Goal: Task Accomplishment & Management: Use online tool/utility

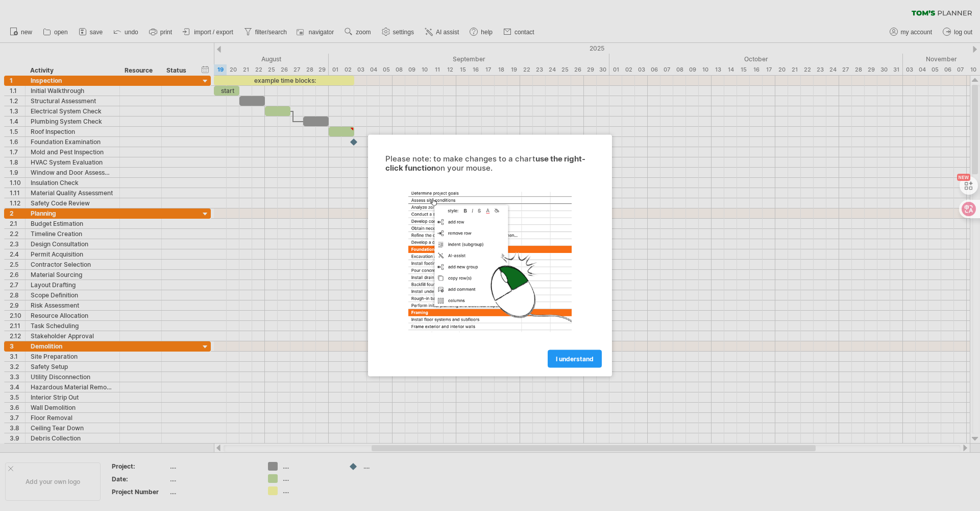
click at [326, 102] on div at bounding box center [490, 255] width 980 height 511
click at [588, 362] on span "I understand" at bounding box center [575, 359] width 38 height 8
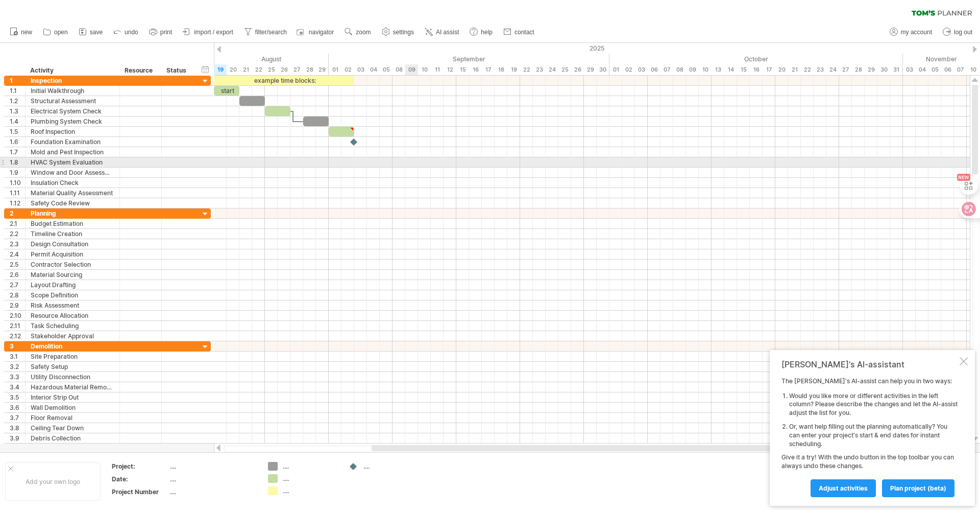
click at [413, 162] on div at bounding box center [592, 162] width 756 height 10
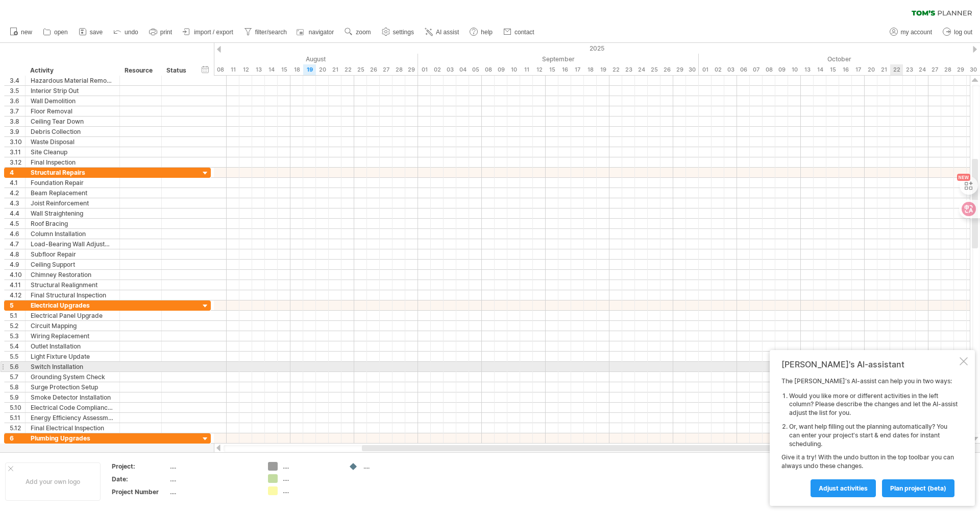
click at [965, 365] on div at bounding box center [964, 361] width 8 height 8
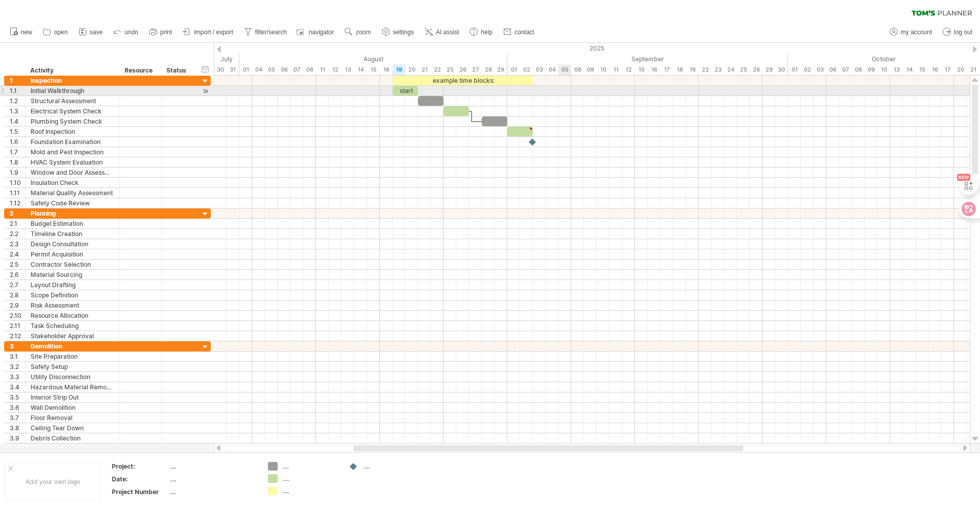
click at [569, 89] on div at bounding box center [592, 91] width 756 height 10
click at [412, 90] on div "start" at bounding box center [406, 91] width 26 height 10
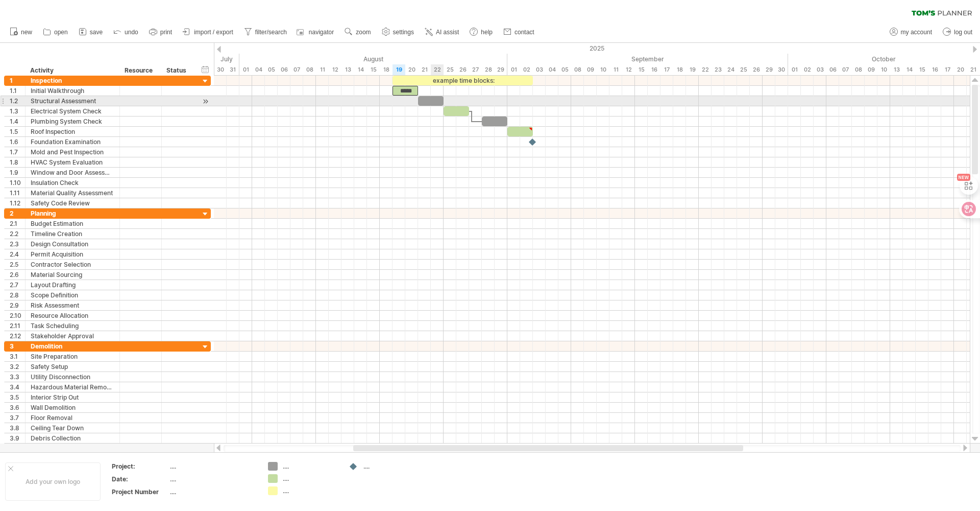
click at [432, 103] on div at bounding box center [431, 101] width 26 height 10
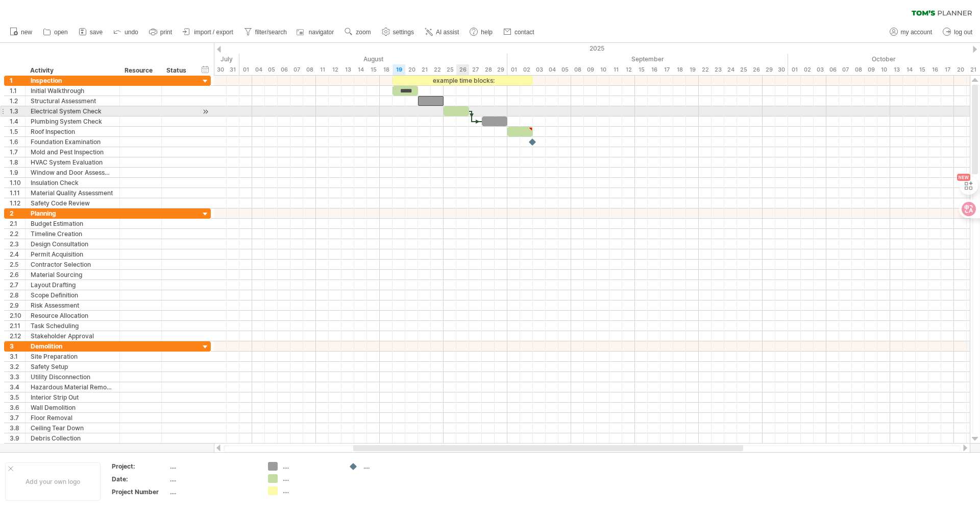
click at [457, 108] on div at bounding box center [457, 111] width 26 height 10
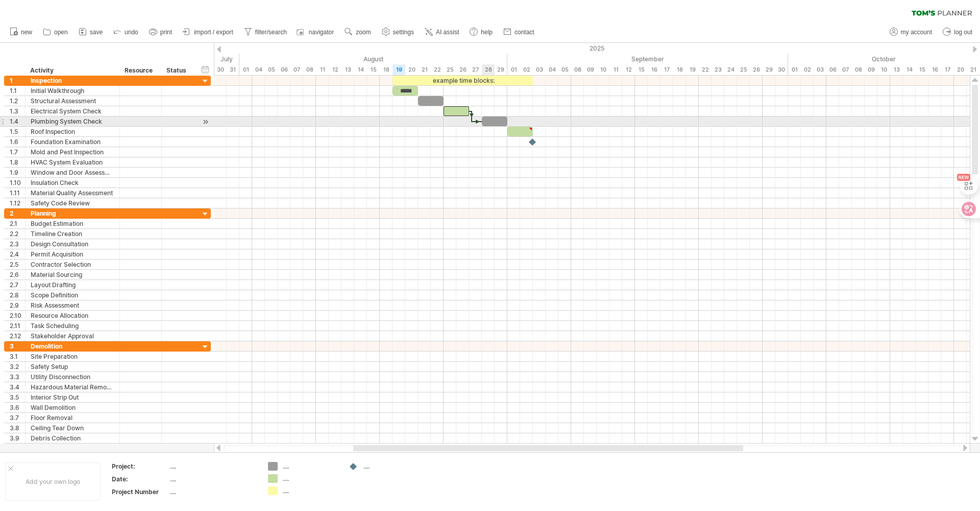
click at [485, 117] on div at bounding box center [495, 121] width 26 height 10
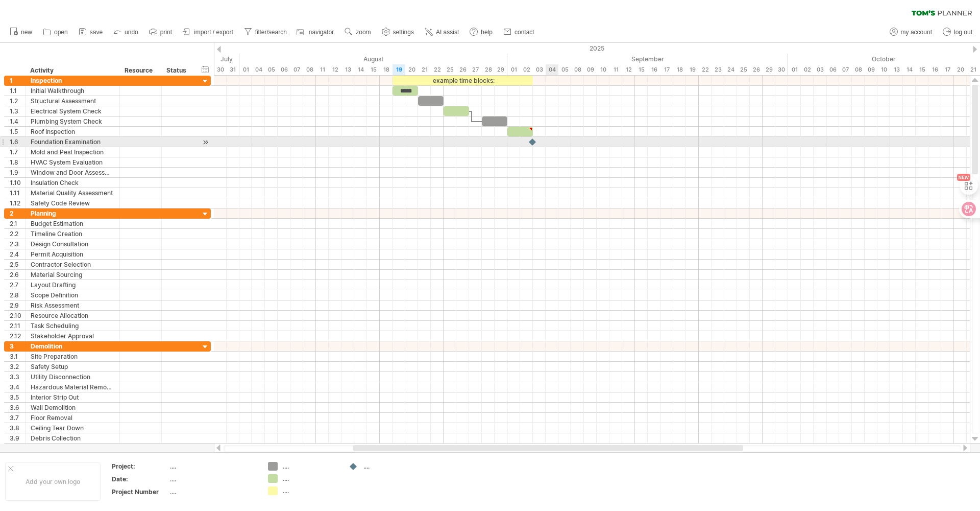
click at [555, 143] on div at bounding box center [592, 142] width 756 height 10
click at [532, 142] on div at bounding box center [532, 142] width 11 height 10
click at [555, 142] on div at bounding box center [592, 142] width 756 height 10
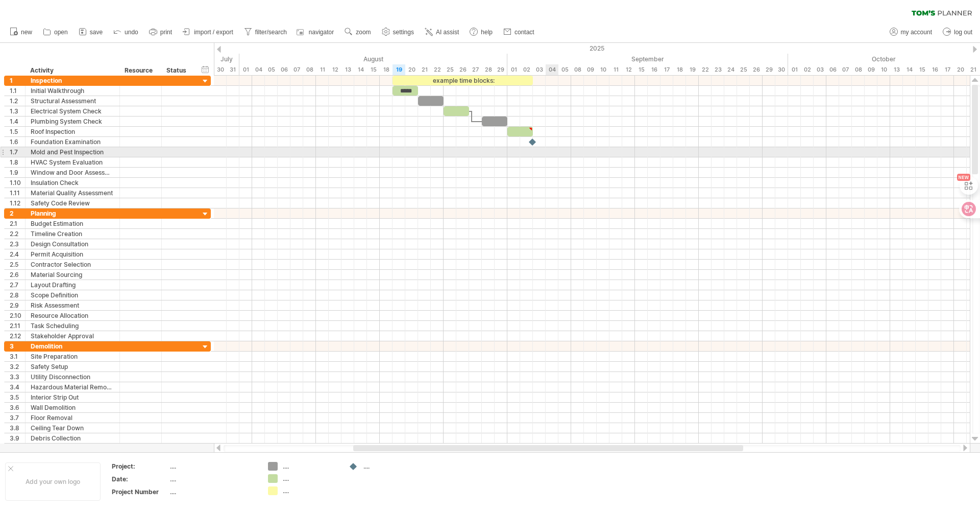
click at [547, 148] on div at bounding box center [592, 152] width 756 height 10
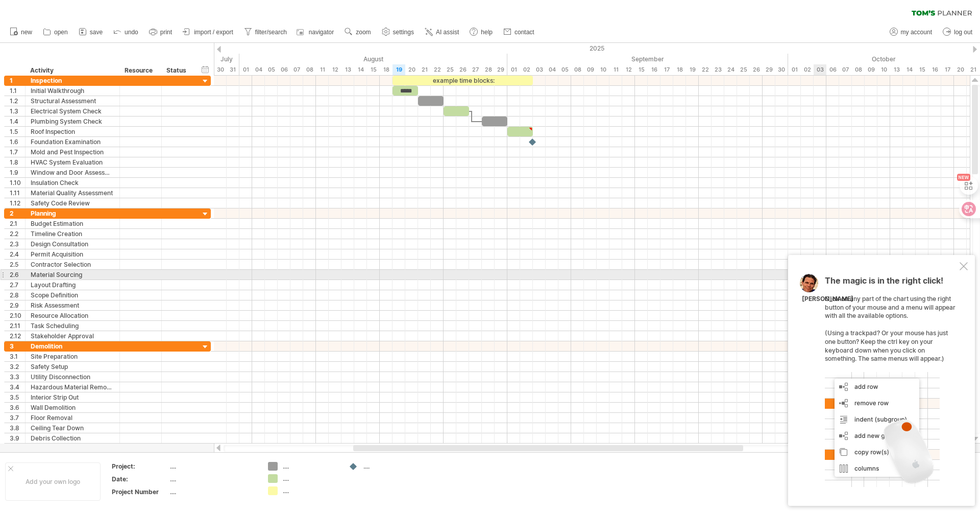
click at [962, 270] on div at bounding box center [964, 266] width 8 height 8
